Goal: Find specific page/section: Find specific page/section

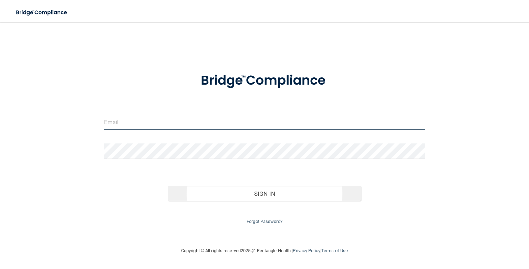
type input "[PERSON_NAME][EMAIL_ADDRESS][DOMAIN_NAME]"
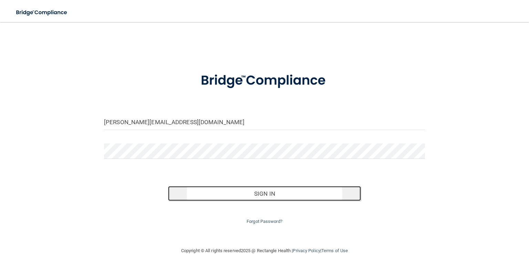
click at [257, 195] on button "Sign In" at bounding box center [264, 193] width 192 height 15
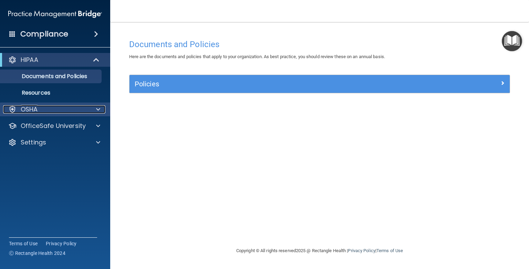
click at [97, 106] on span at bounding box center [98, 109] width 4 height 8
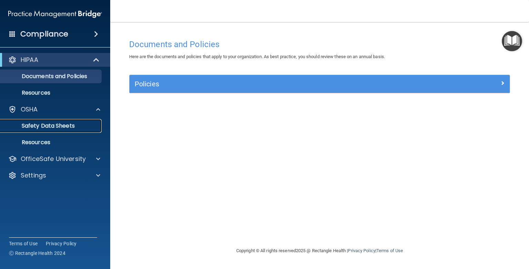
click at [76, 128] on p "Safety Data Sheets" at bounding box center [51, 126] width 94 height 7
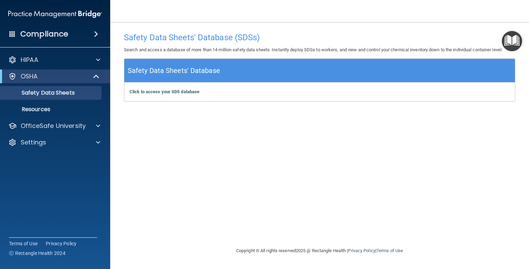
click at [288, 76] on div "Safety Data Sheets' Database" at bounding box center [319, 71] width 390 height 24
click at [279, 90] on div "Click to access your SDS database Click to access your SDS database" at bounding box center [319, 92] width 390 height 19
click at [149, 90] on b "Click to access your SDS database" at bounding box center [164, 91] width 70 height 5
click at [153, 93] on b "Click to access your SDS database" at bounding box center [164, 91] width 70 height 5
